Goal: Communication & Community: Connect with others

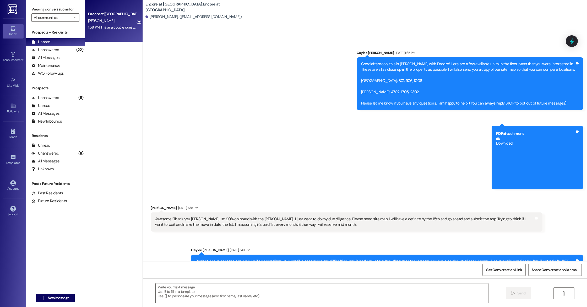
scroll to position [353, 0]
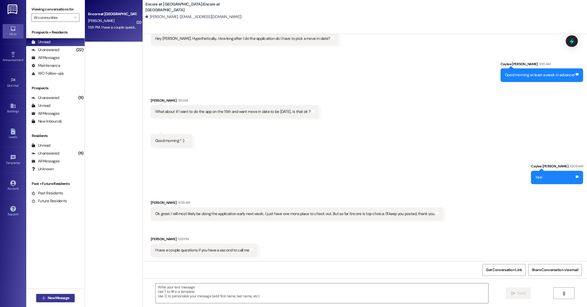
click at [61, 296] on span "New Message" at bounding box center [58, 298] width 21 height 6
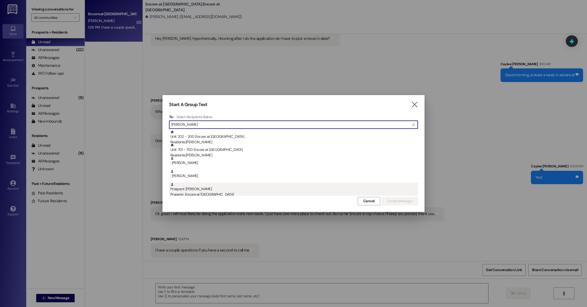
scroll to position [2, 0]
type input "[PERSON_NAME]"
click at [224, 185] on div "Prospect: [PERSON_NAME] Property: Encore at [GEOGRAPHIC_DATA]" at bounding box center [294, 188] width 248 height 15
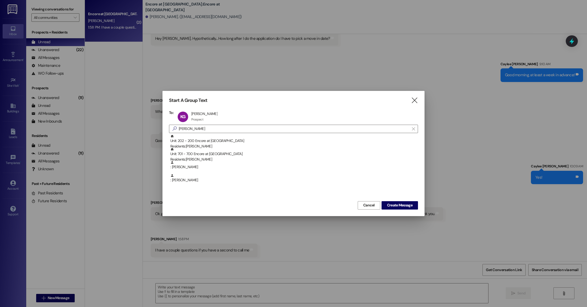
scroll to position [0, 0]
click at [412, 209] on button "Create Message" at bounding box center [399, 205] width 36 height 8
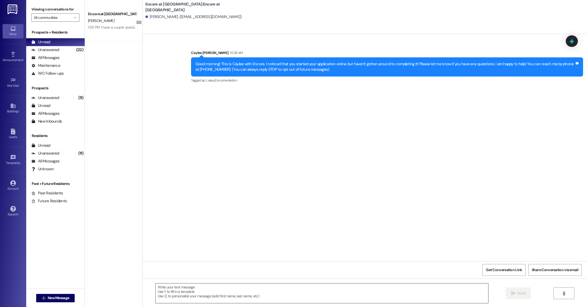
click at [280, 295] on textarea at bounding box center [322, 293] width 332 height 20
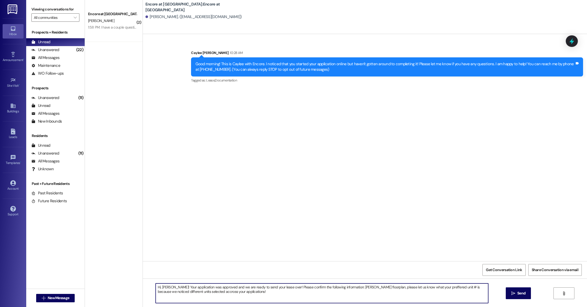
click at [199, 293] on textarea "Hi, [PERSON_NAME]! Your application was approved and we are ready to send your …" at bounding box center [322, 293] width 332 height 20
click at [246, 291] on textarea "Hi, [PERSON_NAME]! Your application was approved and we are ready to send your …" at bounding box center [322, 293] width 332 height 20
click at [231, 293] on textarea "Hi, [PERSON_NAME]! Your application was approved and we are ready to send your …" at bounding box center [322, 293] width 332 height 20
click at [292, 292] on textarea "Hi, [PERSON_NAME]! Your application was approved and we are ready to send your …" at bounding box center [322, 293] width 332 height 20
click at [299, 292] on textarea "Hi, [PERSON_NAME]! Your application was approved and we are ready to send your …" at bounding box center [322, 293] width 332 height 20
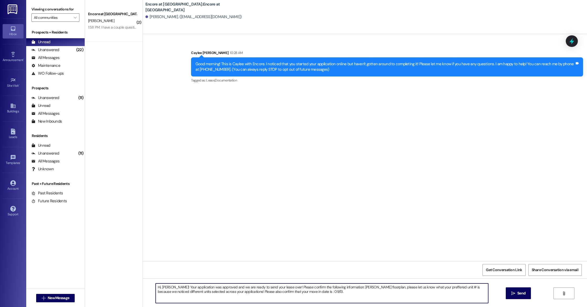
click at [298, 292] on textarea "Hi, [PERSON_NAME]! Your application was approved and we are ready to send your …" at bounding box center [322, 293] width 332 height 20
click at [317, 292] on textarea "Hi, [PERSON_NAME]! Your application was approved and we are ready to send your …" at bounding box center [322, 293] width 332 height 20
drag, startPoint x: 374, startPoint y: 287, endPoint x: 346, endPoint y: 288, distance: 28.6
click at [346, 288] on textarea "Hi, [PERSON_NAME]! Your application was approved and we are ready to send your …" at bounding box center [322, 293] width 332 height 20
click at [342, 291] on textarea "Hi, [PERSON_NAME]! Your application was approved and we are ready to send your …" at bounding box center [322, 293] width 332 height 20
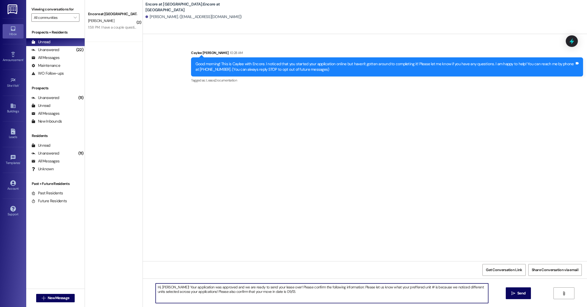
click at [399, 288] on textarea "Hi, [PERSON_NAME]! Your application was approved and we are ready to send your …" at bounding box center [322, 293] width 332 height 20
click at [300, 293] on textarea "Hi, [PERSON_NAME]! Your application was approved and we are ready to send your …" at bounding box center [322, 293] width 332 height 20
click at [419, 287] on textarea "Hi, [PERSON_NAME]! Your application was approved and we are ready to send your …" at bounding box center [322, 293] width 332 height 20
click at [450, 288] on textarea "Hi, [PERSON_NAME]! Your application was approved and we are ready to send your …" at bounding box center [322, 293] width 332 height 20
click at [430, 296] on textarea "Hi, [PERSON_NAME]! Your application was approved and we are ready to send your …" at bounding box center [322, 293] width 332 height 20
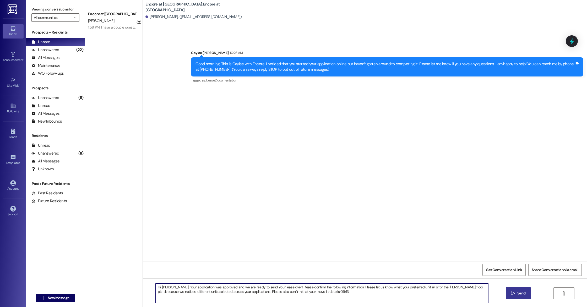
type textarea "Hi, [PERSON_NAME]! Your application was approved and we are ready to send your …"
click at [512, 295] on icon "" at bounding box center [513, 293] width 4 height 4
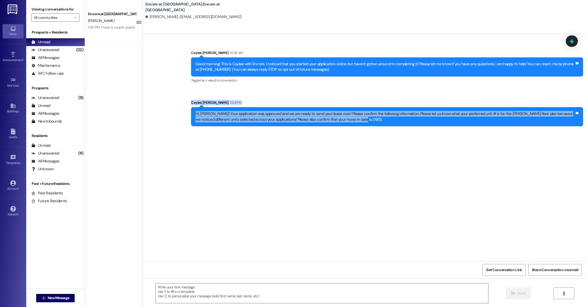
drag, startPoint x: 186, startPoint y: 101, endPoint x: 378, endPoint y: 119, distance: 192.9
click at [378, 119] on div "Sent via SMS Caylee [PERSON_NAME] 2:54 PM Hi, [PERSON_NAME]! Your application w…" at bounding box center [387, 113] width 400 height 34
click at [380, 166] on div "Sent via SMS Caylee [PERSON_NAME] 10:28 AM Good morning! This is Caylee with En…" at bounding box center [365, 147] width 444 height 227
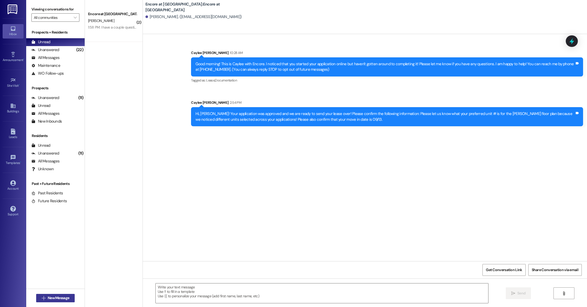
click at [51, 299] on span "New Message" at bounding box center [58, 298] width 21 height 6
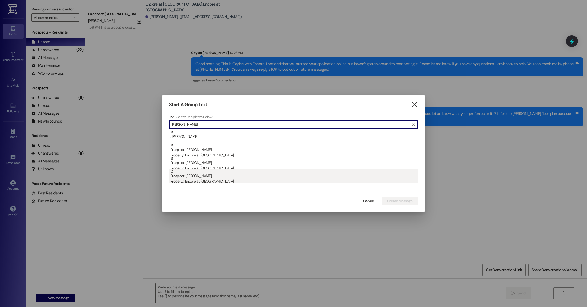
type input "[PERSON_NAME]"
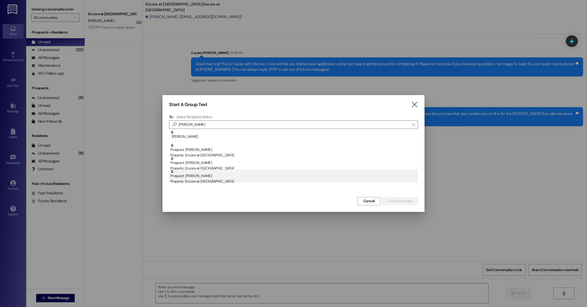
click at [197, 176] on div "Prospect: [PERSON_NAME] Property: Encore at [GEOGRAPHIC_DATA]" at bounding box center [294, 176] width 248 height 15
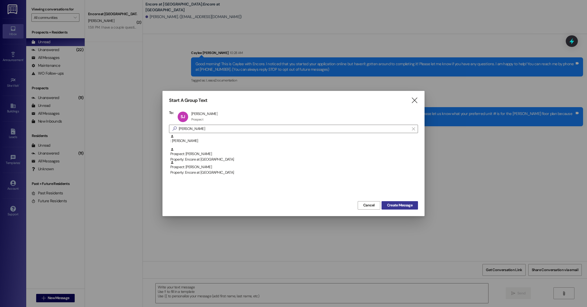
click at [399, 208] on button "Create Message" at bounding box center [399, 205] width 36 height 8
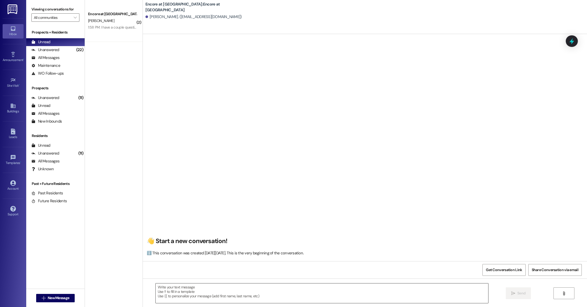
click at [236, 294] on textarea at bounding box center [322, 293] width 332 height 20
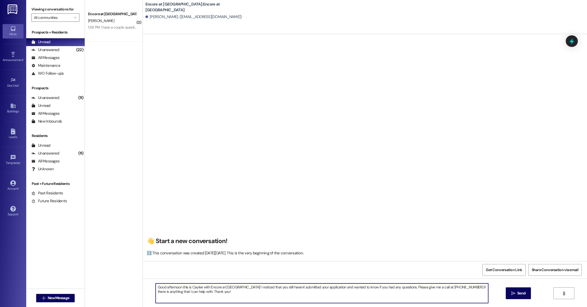
click at [280, 287] on textarea "Good afternoon this is Caylee with Encore at [GEOGRAPHIC_DATA]! I noticed that …" at bounding box center [322, 293] width 332 height 20
click at [287, 288] on textarea "Good afternoon this is Caylee with Encore at [GEOGRAPHIC_DATA]! I noticed that …" at bounding box center [322, 293] width 332 height 20
click at [228, 293] on textarea "Good afternoon this is Caylee with Encore at [GEOGRAPHIC_DATA]! I noticed that …" at bounding box center [322, 293] width 332 height 20
drag, startPoint x: 228, startPoint y: 293, endPoint x: 153, endPoint y: 288, distance: 75.0
click at [156, 288] on textarea "Good afternoon this is Caylee with Encore at [GEOGRAPHIC_DATA]! I noticed that …" at bounding box center [322, 293] width 332 height 20
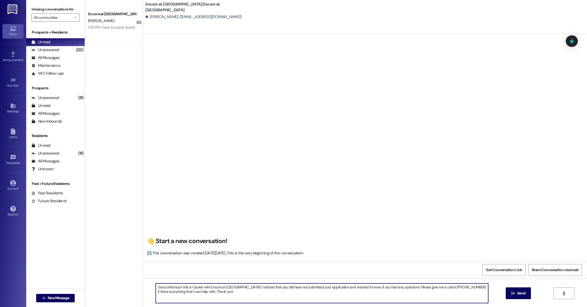
click at [213, 294] on textarea "Good afternoon this is Caylee with Encore at [GEOGRAPHIC_DATA]! I noticed that …" at bounding box center [322, 293] width 332 height 20
type textarea "Good afternoon this is Caylee with Encore at [GEOGRAPHIC_DATA]! I noticed that …"
